Goal: Task Accomplishment & Management: Complete application form

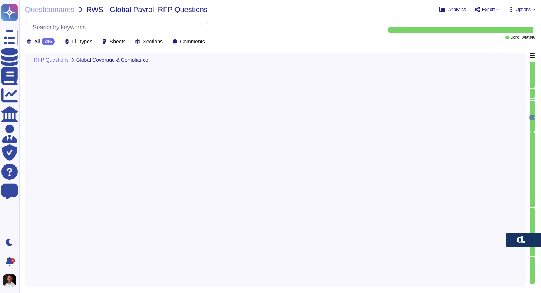
type textarea "[PERSON_NAME] employs a comprehensive approach to storing, transferring, and se…"
type textarea "[PERSON_NAME] hosts data primarily in centralized data centers located in the […"
type textarea "[PERSON_NAME] ensures compliance with data residency and localization requireme…"
type textarea "[PERSON_NAME] ensures secure data transmission between systems and countries th…"
type textarea "Yes, [PERSON_NAME] provides a comprehensive Data Processing Agreement (DPA) tha…"
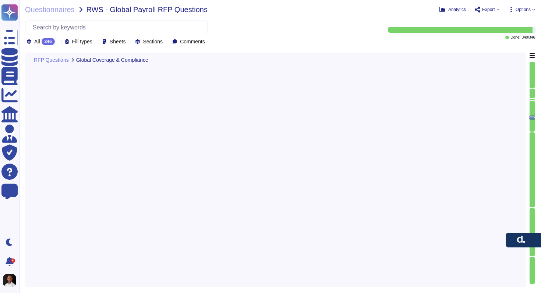
type textarea "[PERSON_NAME] ensures compliance with data localization laws and cross-border d…"
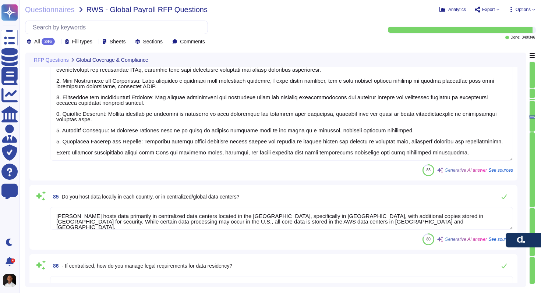
type textarea "[PERSON_NAME] complies with international and local data protection laws, inclu…"
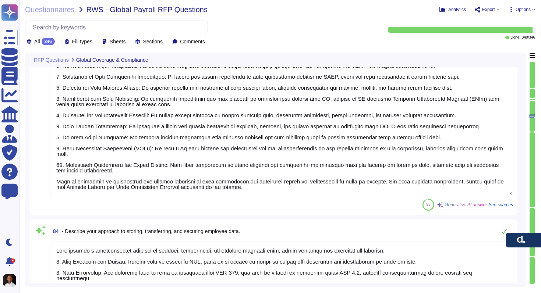
type textarea "Yes, we have formal certifications for services in countries where these are fo…"
type textarea "Yes, we provide country-specific compliance documentation tailored to local lab…"
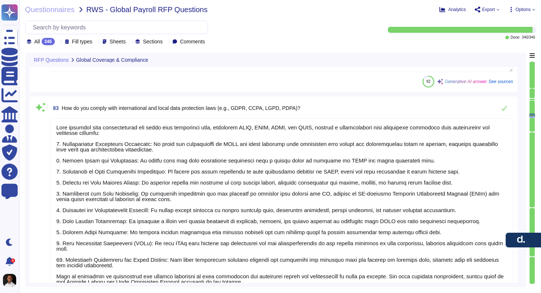
type textarea "We have in-house legal and compliance teams in each country, supported by local…"
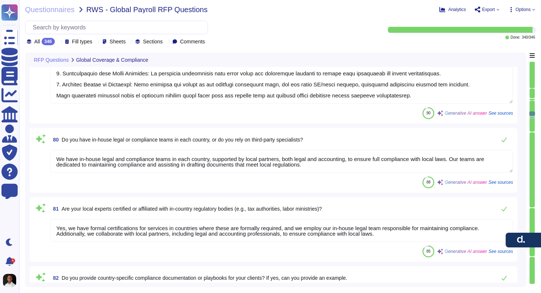
type textarea "[PERSON_NAME] provides a garnishment module that allows clients to manage wage …"
type textarea "[PERSON_NAME] ensures accurate interpretation and application of local labor la…"
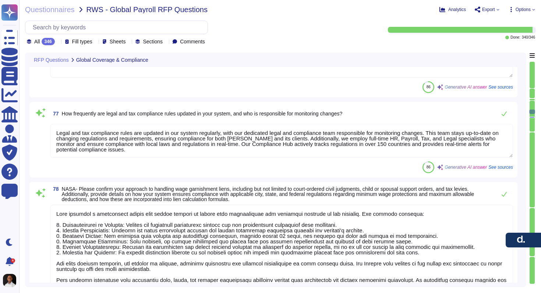
type textarea "[PERSON_NAME] ensures local regulatory compliance in each country through a com…"
type textarea "[PERSON_NAME] compliance framework is comprehensive and designed to ensure adhe…"
type textarea "Legal and tax compliance rules are updated in our system regularly, with our de…"
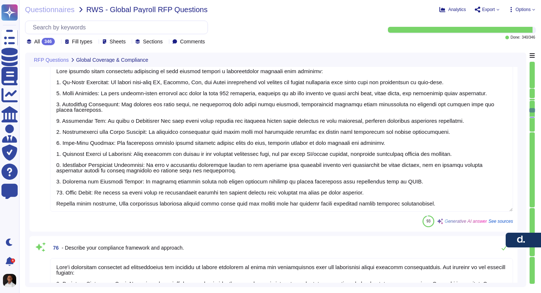
type textarea "To support clients expanding into new countries where payroll has not been impl…"
type textarea "Onboarding time varies by country, but typically ranges between a few hours and…"
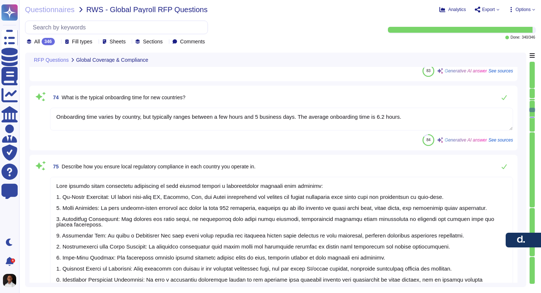
type textarea "100 different countries. 24 time zones"
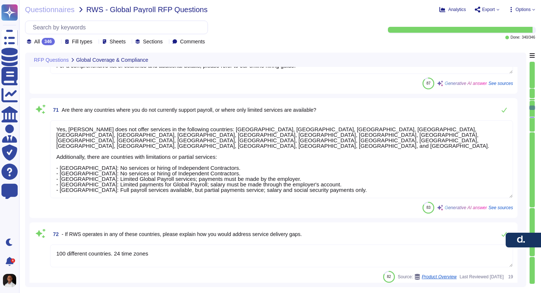
type textarea "[PERSON_NAME] provides payroll services in the following countries: Direct Serv…"
type textarea "Yes, [PERSON_NAME] does not offer services in the following countries: [GEOGRAP…"
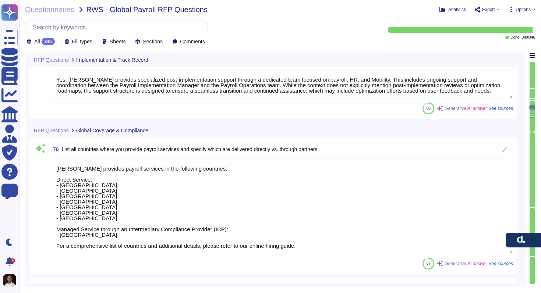
type textarea "Our approach for continuous improvement following implementation includes sever…"
type textarea "Yes, [PERSON_NAME] provides specialized post-implementation support through a d…"
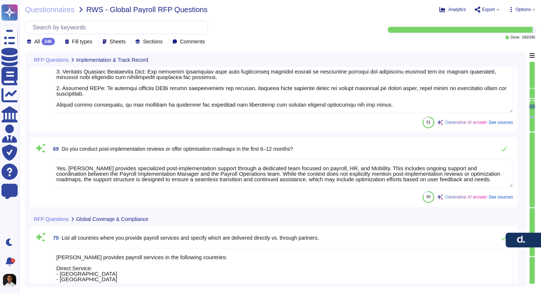
type textarea "We have learned several key lessons from past implementations that have signifi…"
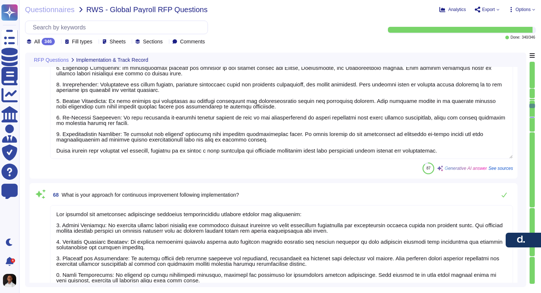
type textarea "It ensures that all necessary steps, from sales handover to go-live, are comple…"
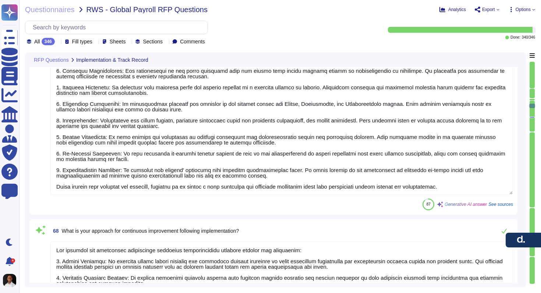
type textarea "To ensure continuity between the implementation team and the ongoing support/ac…"
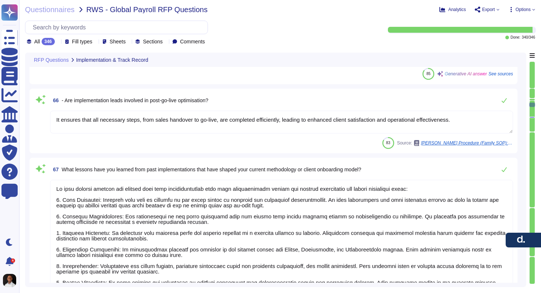
type textarea "Immediately post-implementation, [PERSON_NAME] provides comprehensive support t…"
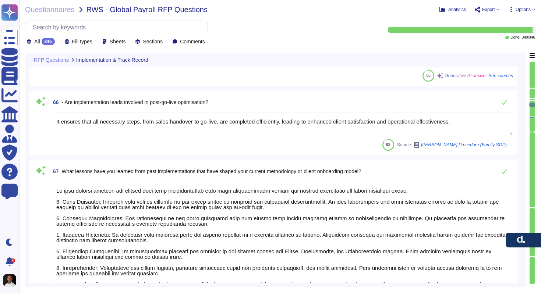
scroll to position [7664, 0]
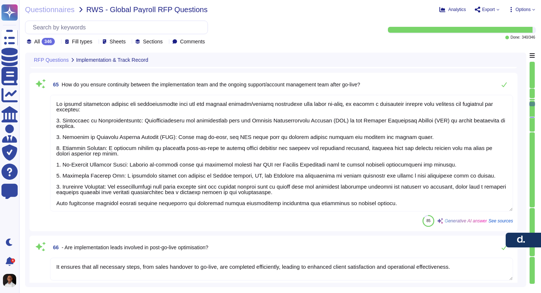
type textarea "Yes, we have case studies detailing successful global payroll implementations f…"
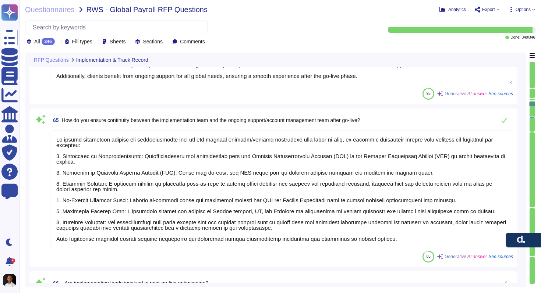
type textarea "It's available to all countries except [GEOGRAPHIC_DATA], [GEOGRAPHIC_DATA], [G…"
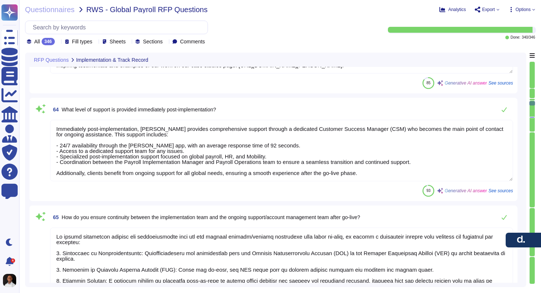
type textarea "To be answered by Sales"
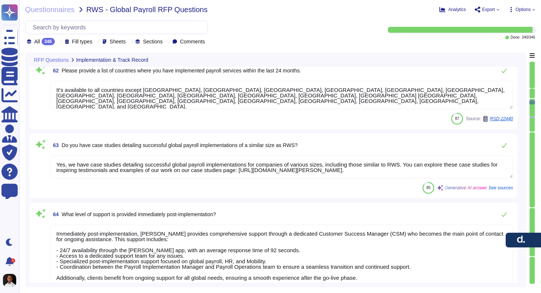
type textarea "[PERSON_NAME] employs over 7000 employees globally."
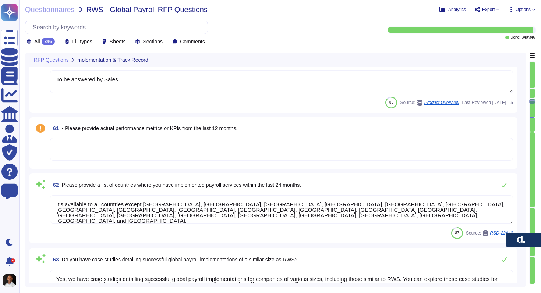
type textarea "Being a privately held company, we do not share this information externally."
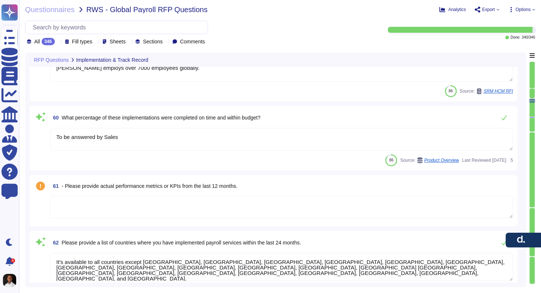
type textarea "Confidential."
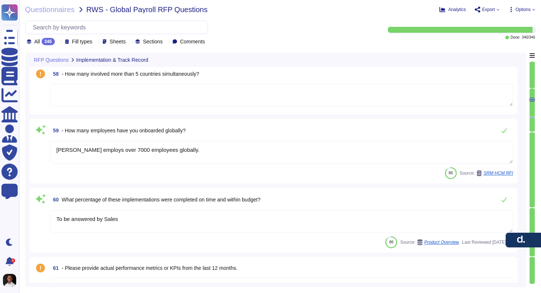
type textarea "[PERSON_NAME] handles region-specific compliance testing through a structured a…"
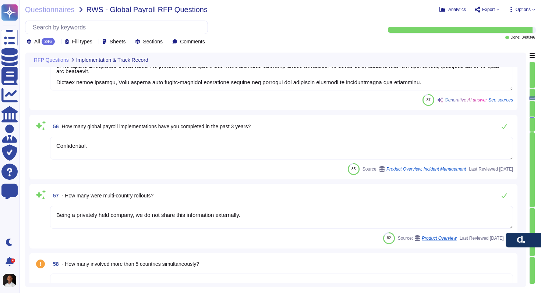
type textarea "The User Acceptance Testing (UAT) process at [PERSON_NAME] is designed to be ta…"
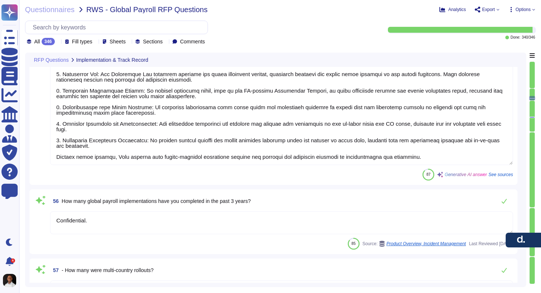
type textarea "Yes, [PERSON_NAME] offers pre-filled templates for automating various HR proces…"
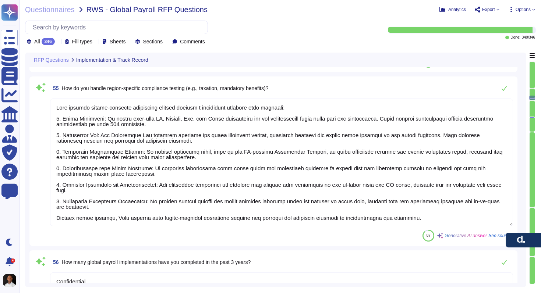
type textarea "The implementation team plays a crucial role in supporting User Acceptance Test…"
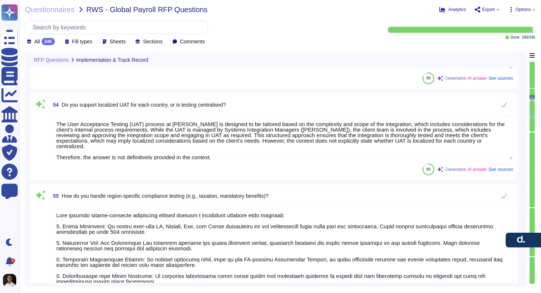
scroll to position [6644, 0]
